Goal: Task Accomplishment & Management: Use online tool/utility

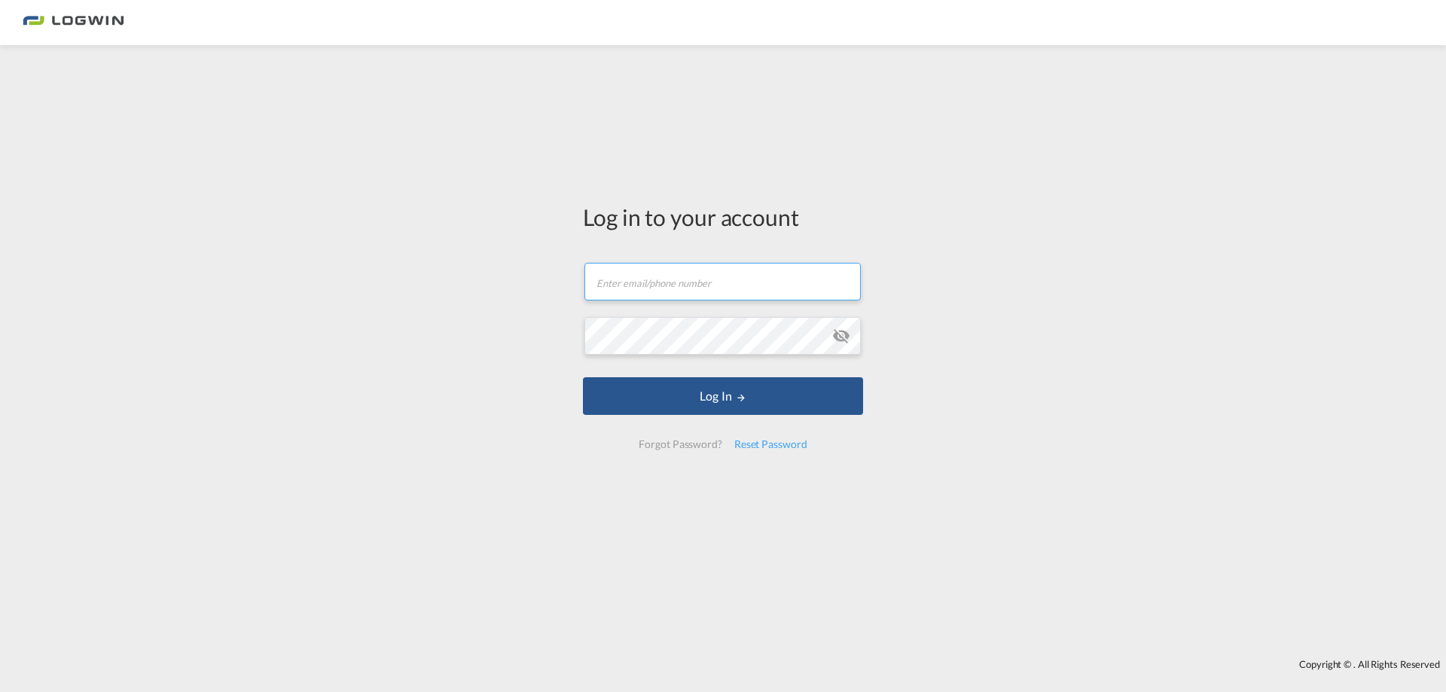
click at [688, 295] on input "text" at bounding box center [723, 282] width 276 height 38
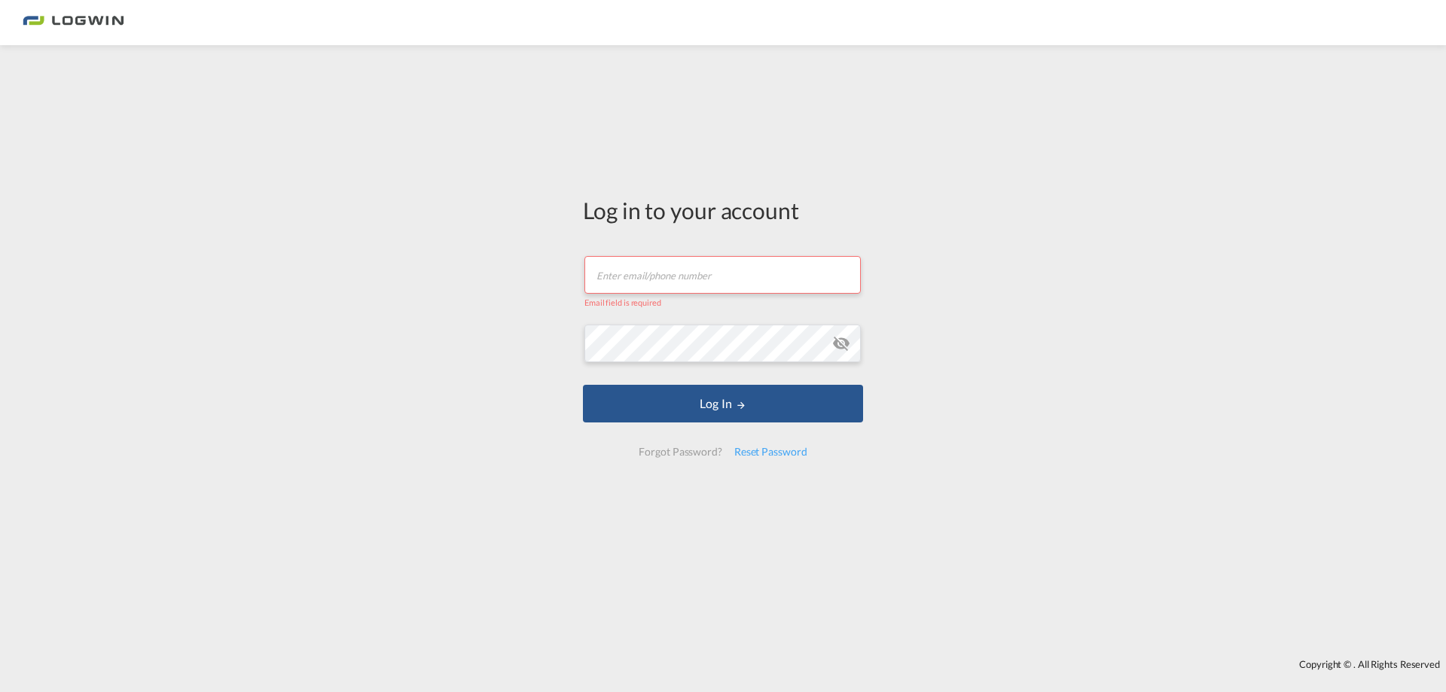
click at [684, 273] on input "text" at bounding box center [723, 275] width 276 height 38
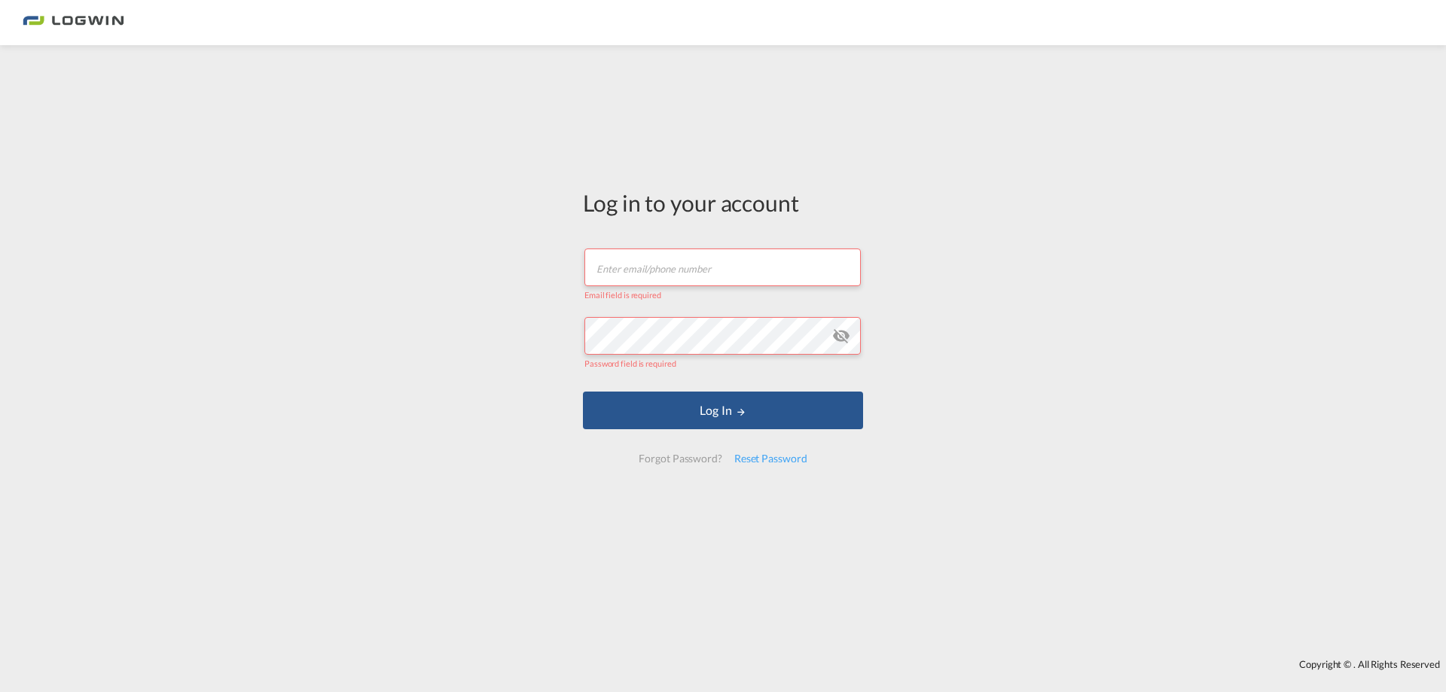
click at [668, 268] on input "text" at bounding box center [723, 268] width 276 height 38
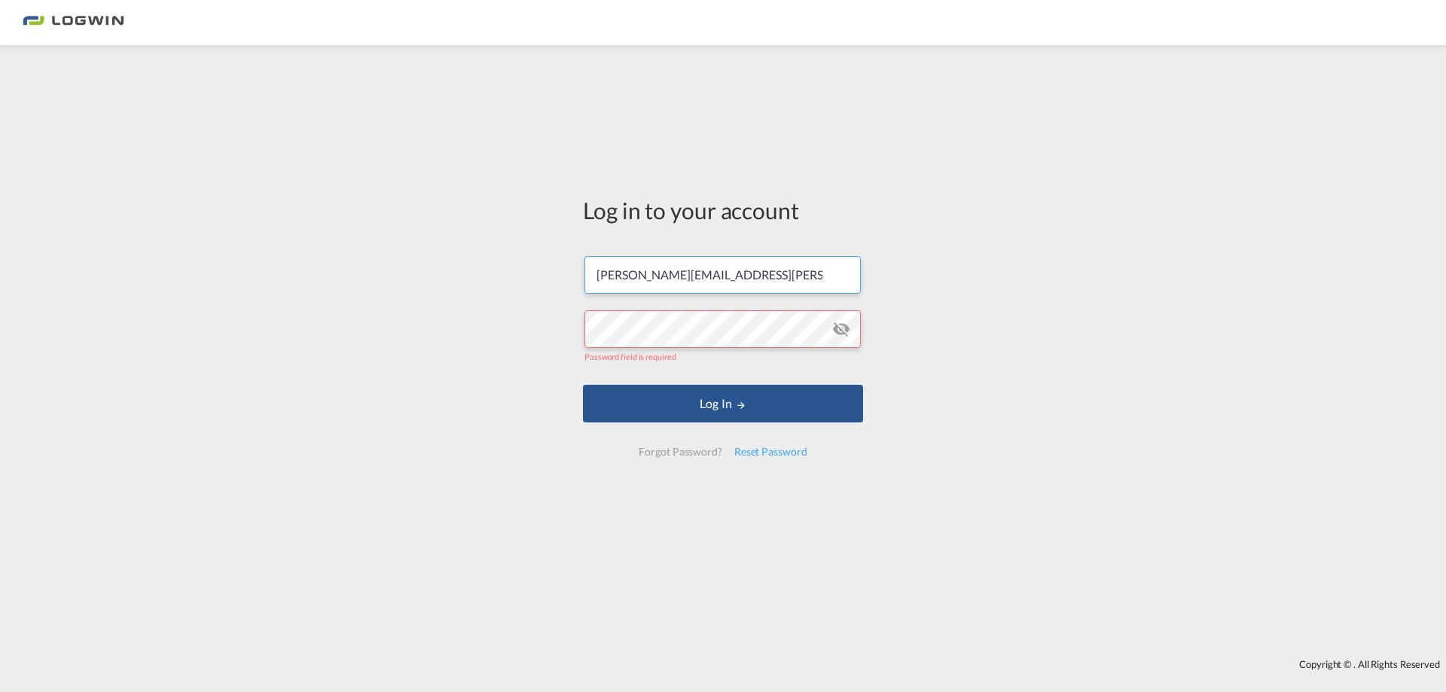
type input "[PERSON_NAME][EMAIL_ADDRESS][PERSON_NAME][DOMAIN_NAME]"
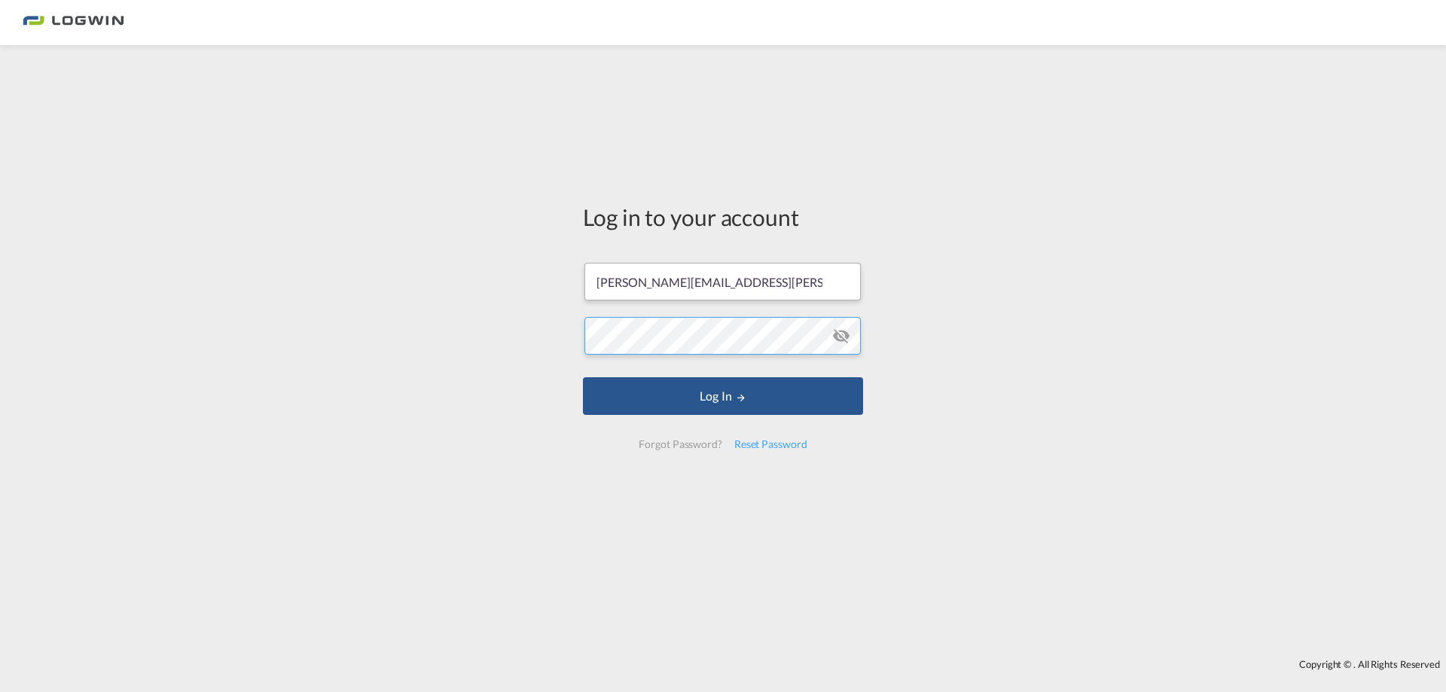
click at [583, 377] on button "Log In" at bounding box center [723, 396] width 280 height 38
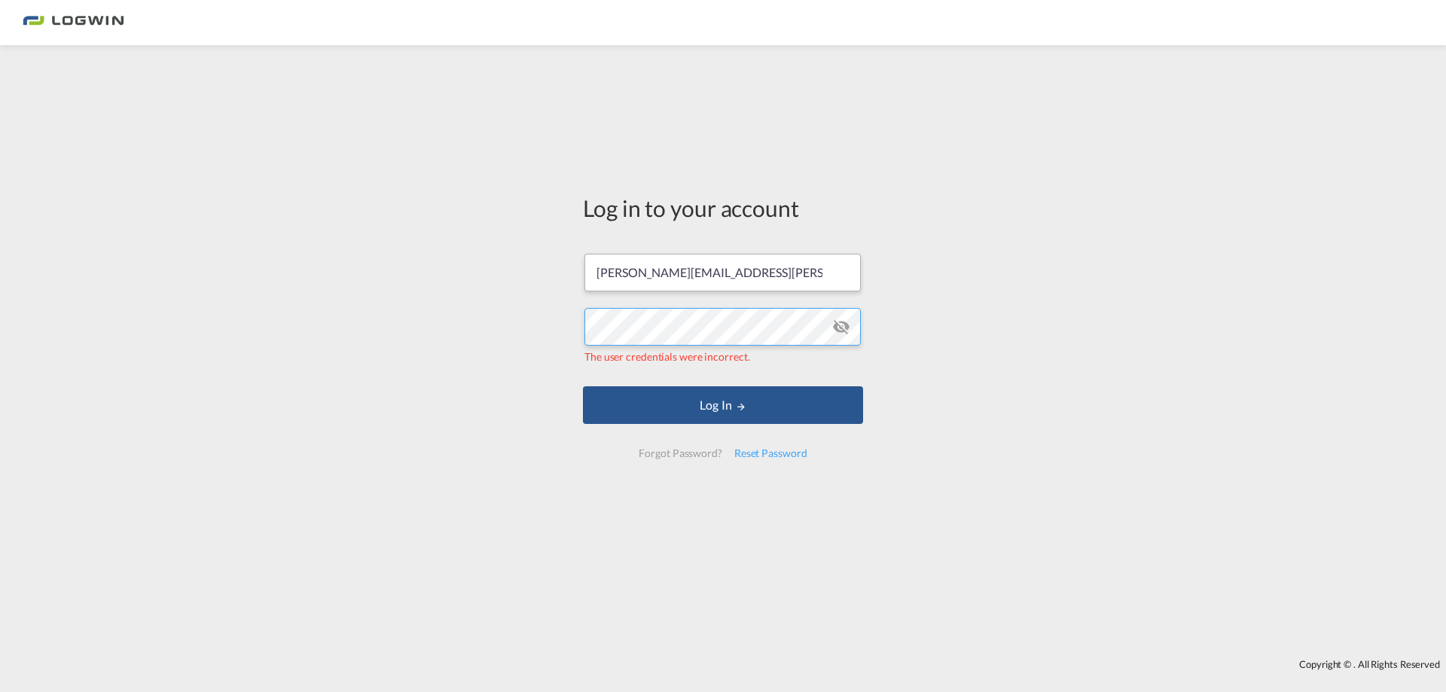
click at [583, 386] on button "Log In" at bounding box center [723, 405] width 280 height 38
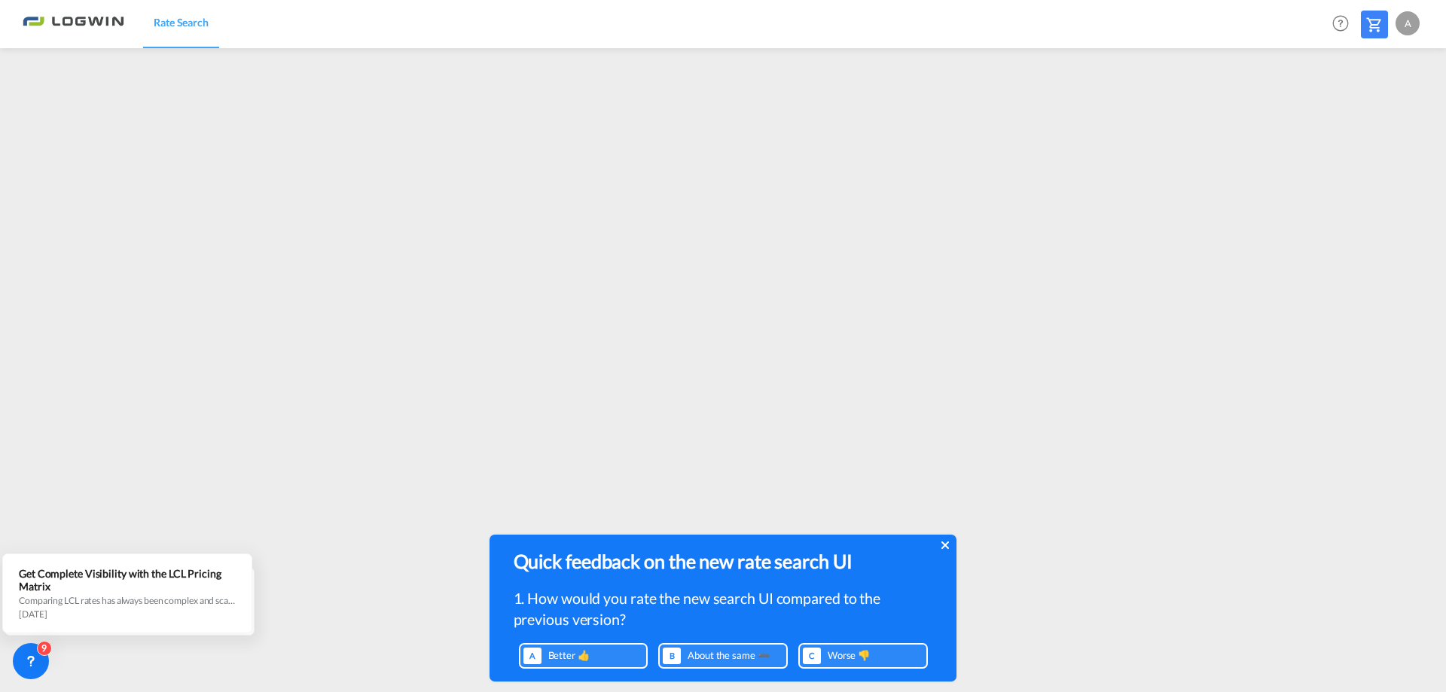
click at [946, 547] on icon at bounding box center [945, 546] width 8 height 8
